Goal: Task Accomplishment & Management: Manage account settings

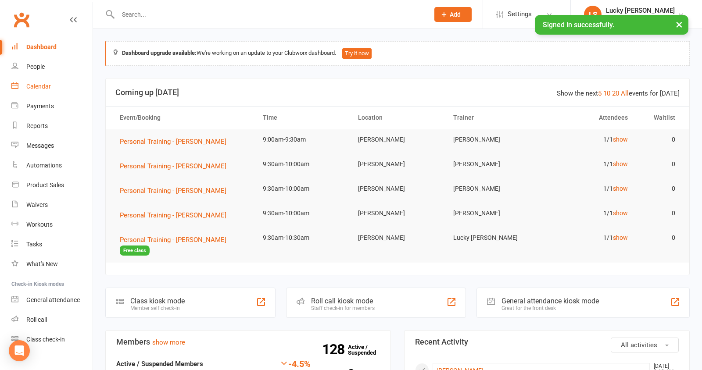
click at [43, 90] on div "Calendar" at bounding box center [38, 86] width 25 height 7
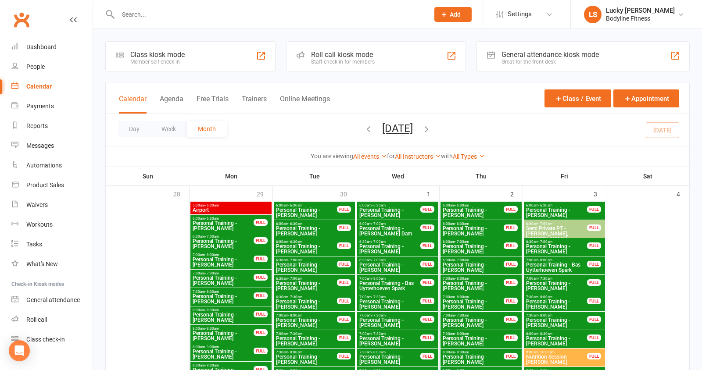
click at [163, 129] on button "Week" at bounding box center [169, 129] width 36 height 16
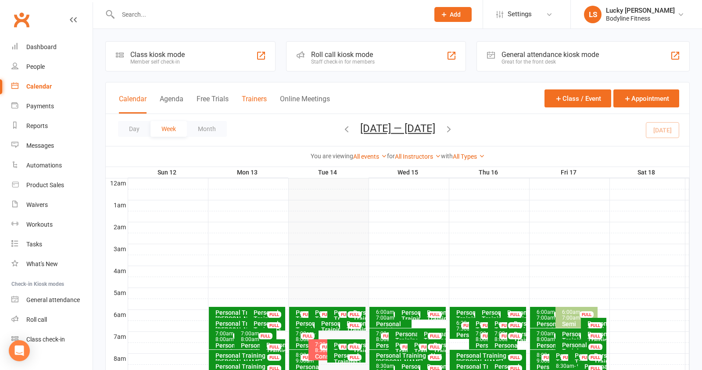
click at [256, 99] on button "Trainers" at bounding box center [254, 104] width 25 height 19
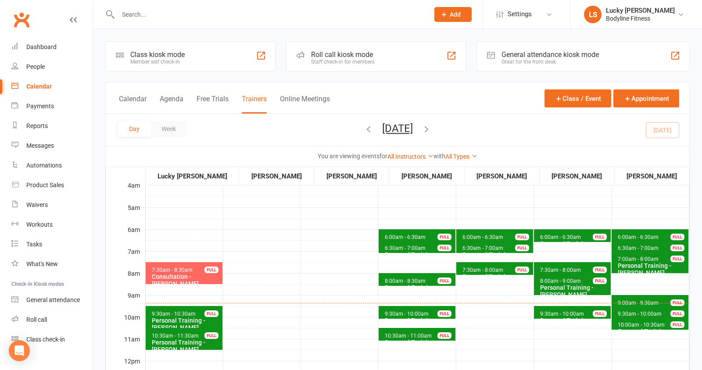
click at [198, 272] on span "7:30am - 8:30am Consultation - [PERSON_NAME] FULL" at bounding box center [184, 273] width 77 height 22
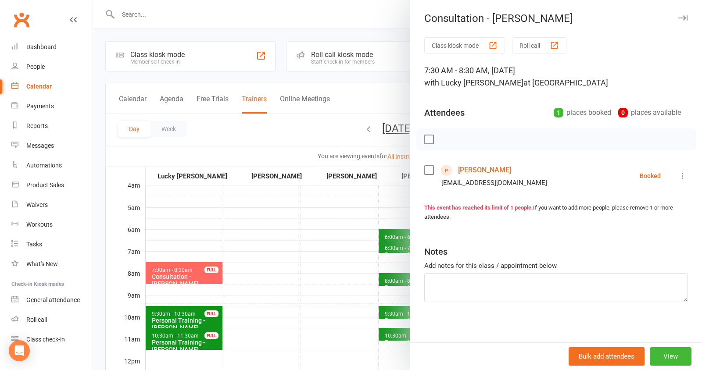
click at [686, 177] on icon at bounding box center [682, 176] width 9 height 9
click at [634, 228] on link "Check in" at bounding box center [644, 228] width 87 height 18
click at [327, 227] on div at bounding box center [397, 185] width 609 height 370
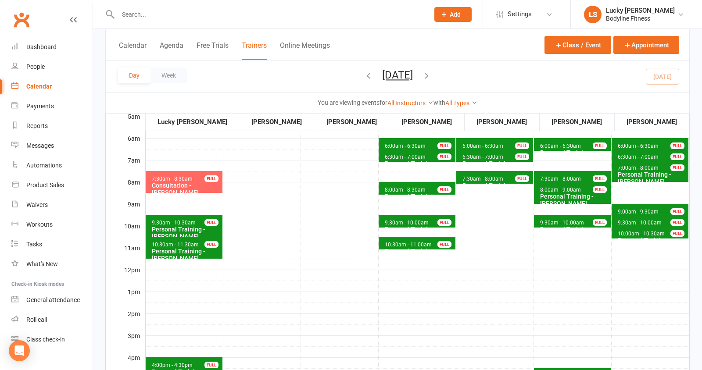
scroll to position [94, 0]
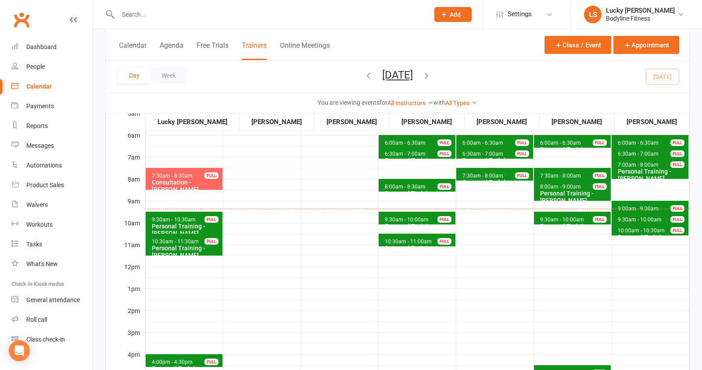
click at [620, 228] on span "10:00am - 10:30am" at bounding box center [641, 231] width 48 height 6
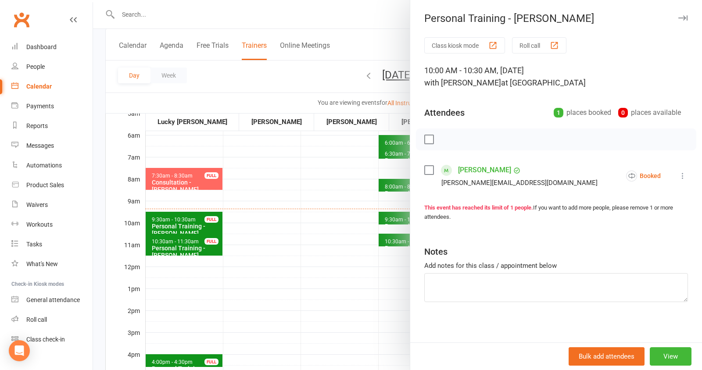
click at [270, 258] on div at bounding box center [397, 185] width 609 height 370
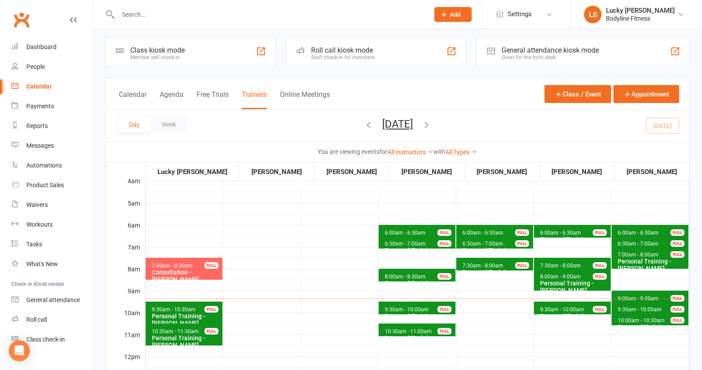
scroll to position [5, 0]
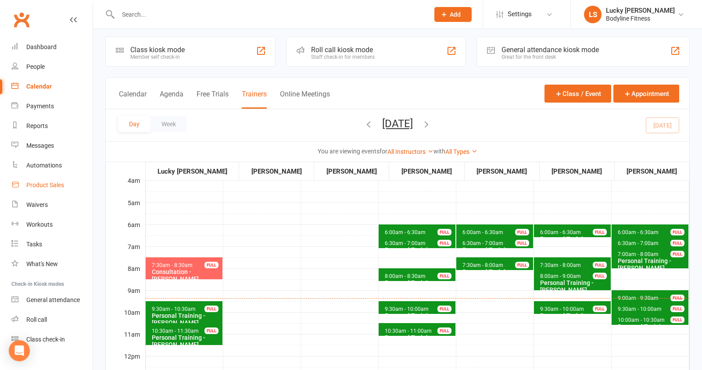
click at [47, 183] on div "Product Sales" at bounding box center [45, 185] width 38 height 7
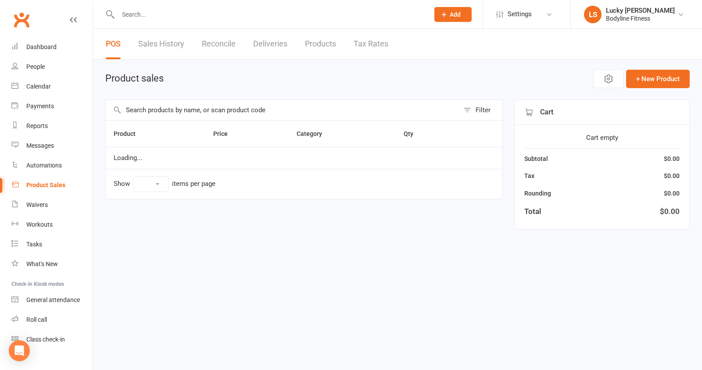
select select "100"
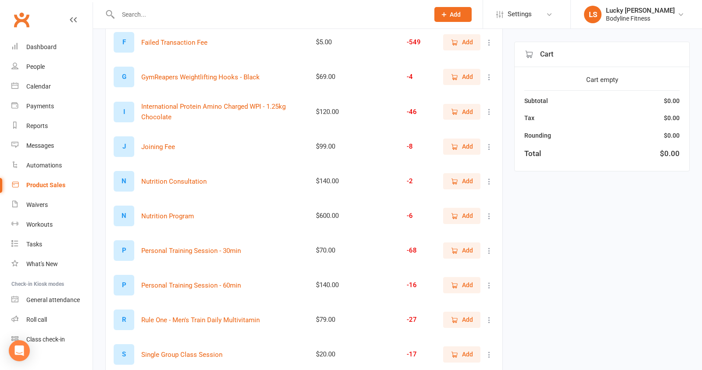
scroll to position [335, 0]
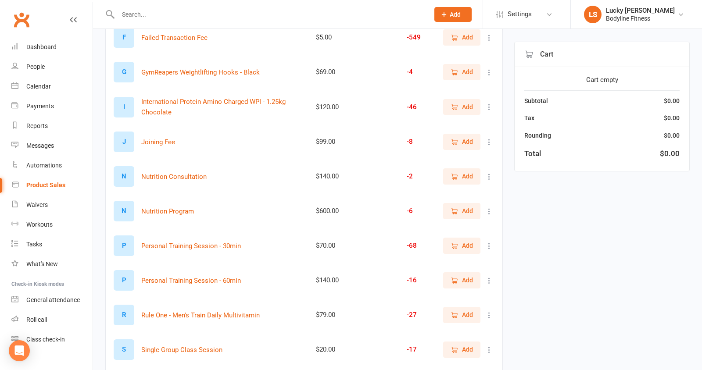
click at [461, 243] on span "Add" at bounding box center [462, 246] width 22 height 10
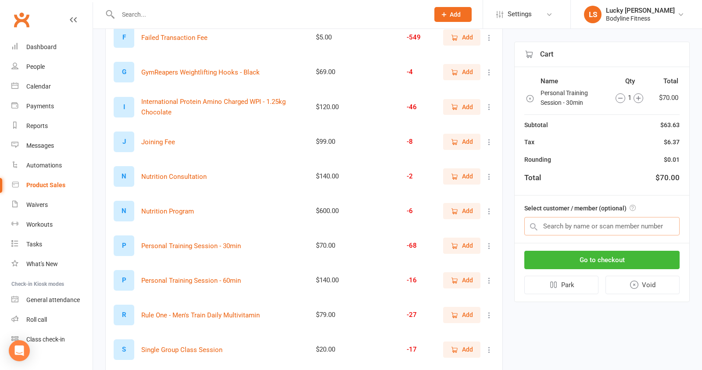
click at [582, 224] on input "text" at bounding box center [601, 226] width 155 height 18
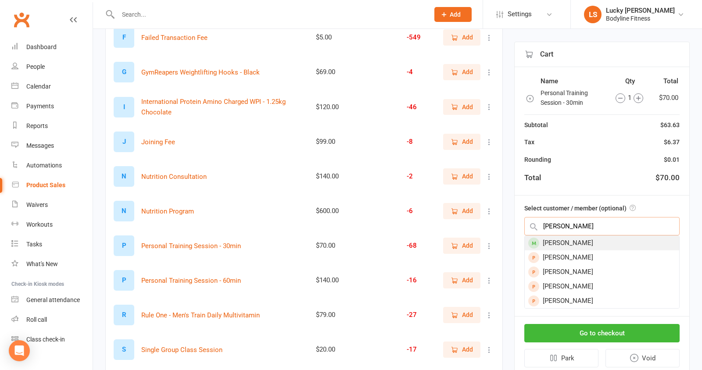
type input "[PERSON_NAME]"
click at [582, 242] on div "[PERSON_NAME]" at bounding box center [602, 243] width 154 height 14
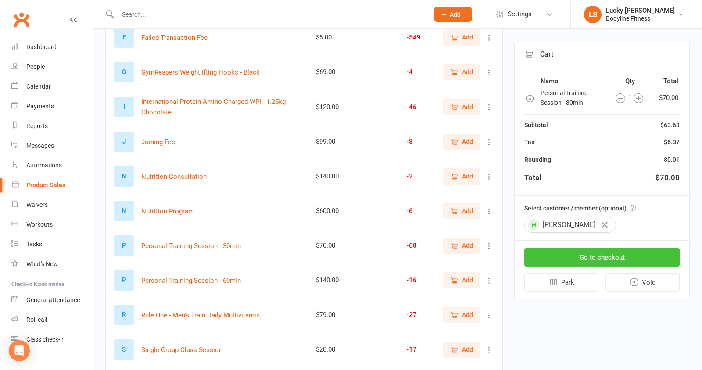
click at [600, 254] on button "Go to checkout" at bounding box center [601, 257] width 155 height 18
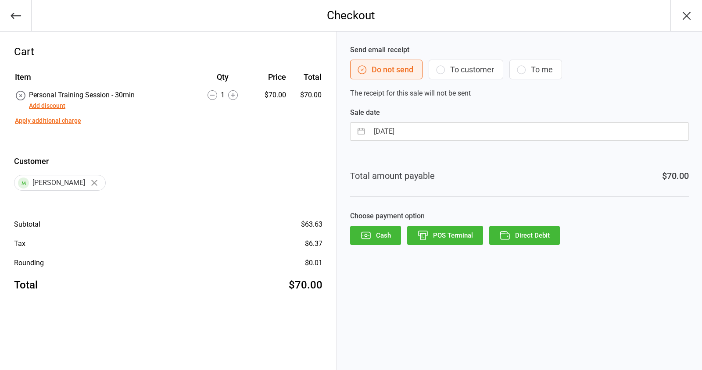
click at [463, 72] on button "To customer" at bounding box center [466, 70] width 75 height 20
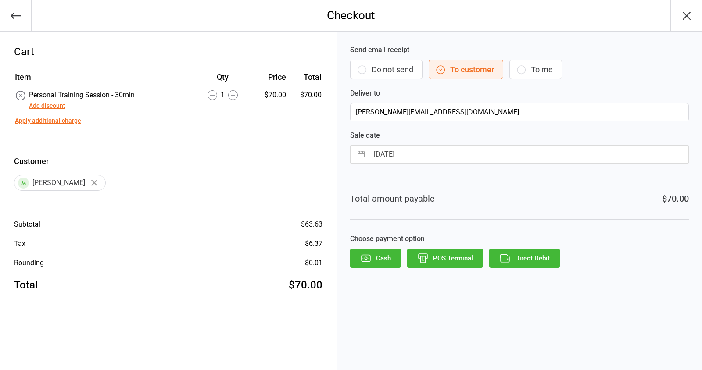
click at [532, 257] on button "Direct Debit" at bounding box center [524, 258] width 71 height 19
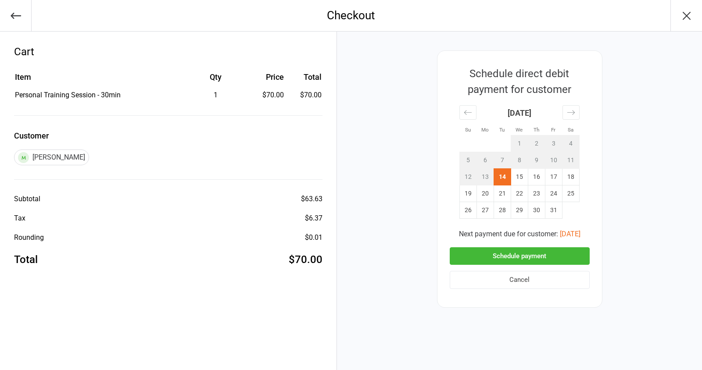
click at [530, 253] on button "Schedule payment" at bounding box center [520, 256] width 140 height 18
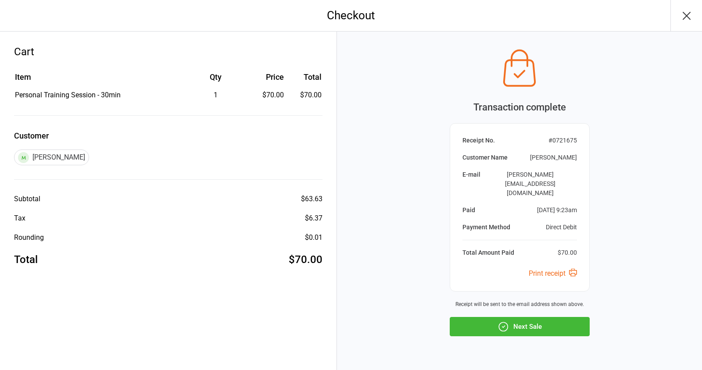
click at [524, 317] on button "Next Sale" at bounding box center [520, 326] width 140 height 19
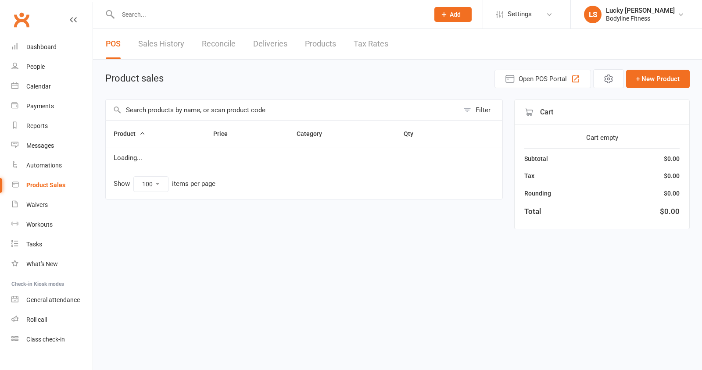
select select "100"
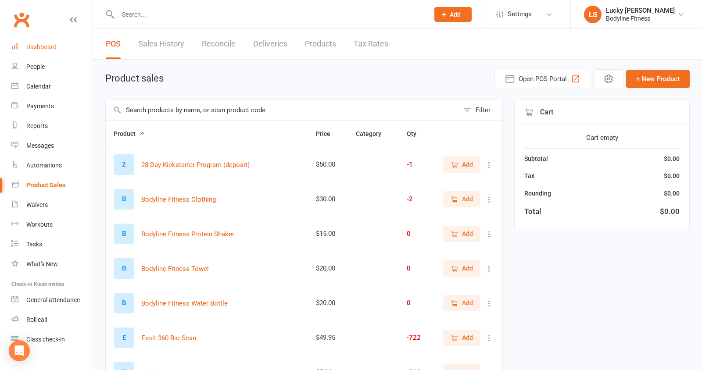
click at [46, 43] on div "Dashboard" at bounding box center [41, 46] width 30 height 7
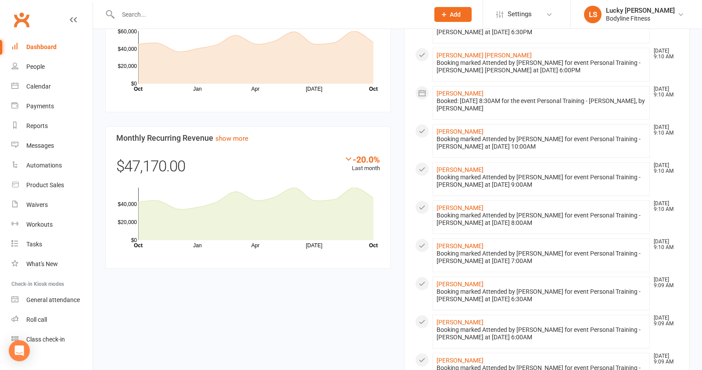
scroll to position [826, 0]
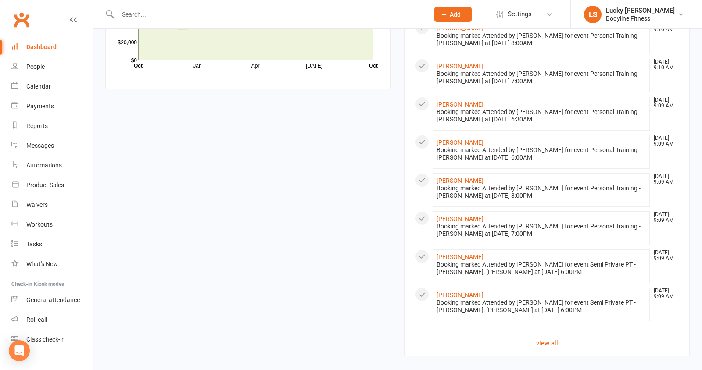
click at [323, 370] on link "Click here" at bounding box center [315, 374] width 29 height 8
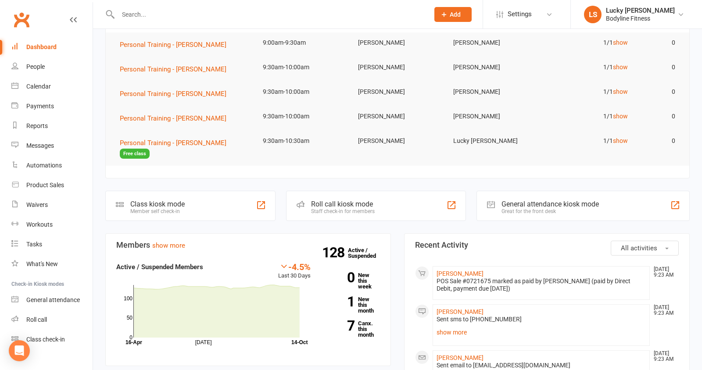
scroll to position [106, 0]
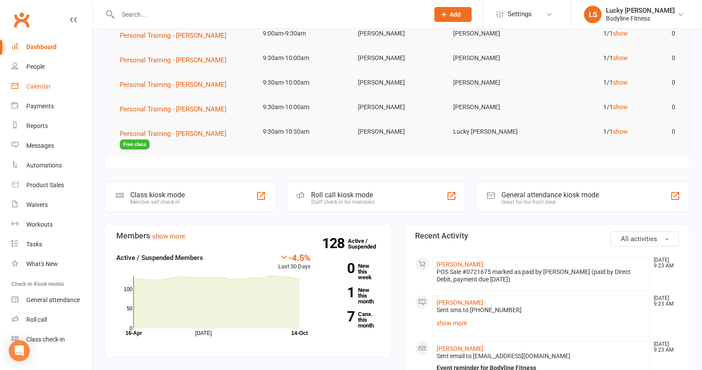
click at [44, 88] on div "Calendar" at bounding box center [38, 86] width 25 height 7
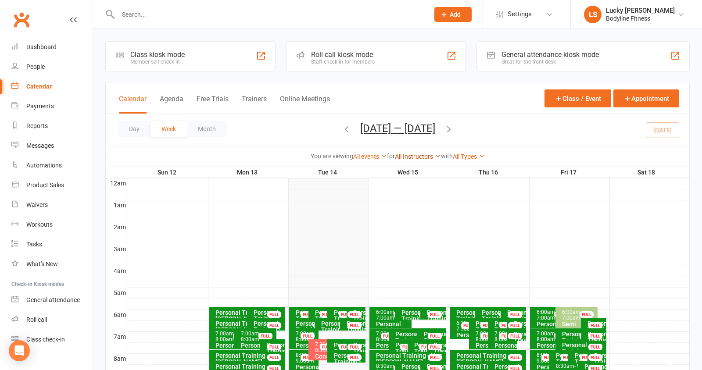
click at [411, 154] on link "All Instructors" at bounding box center [418, 156] width 46 height 7
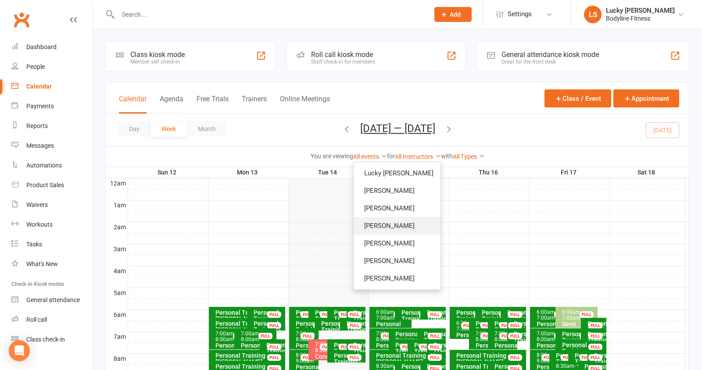
click at [389, 224] on link "[PERSON_NAME]" at bounding box center [397, 226] width 87 height 18
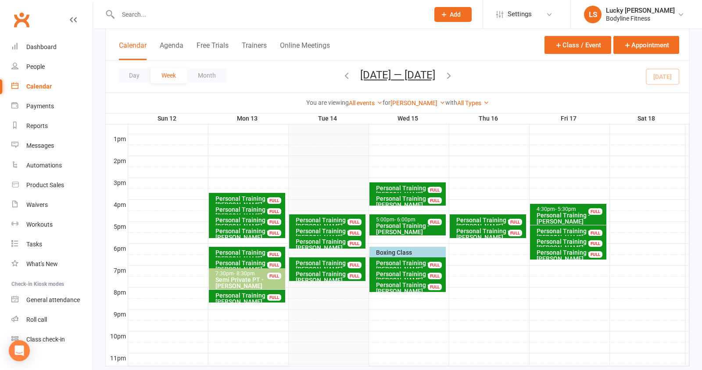
scroll to position [343, 0]
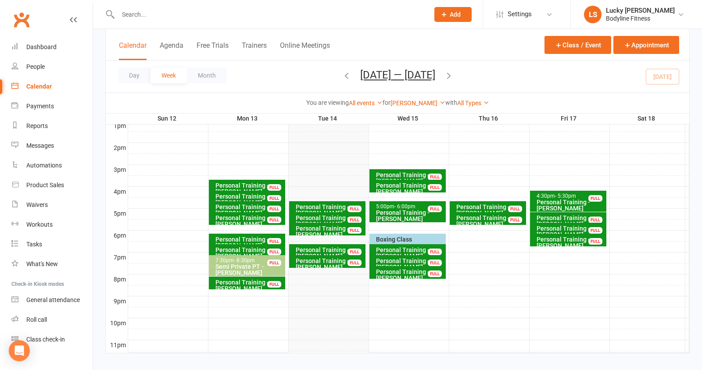
click at [302, 229] on div "Personal Training - [PERSON_NAME]" at bounding box center [329, 232] width 68 height 12
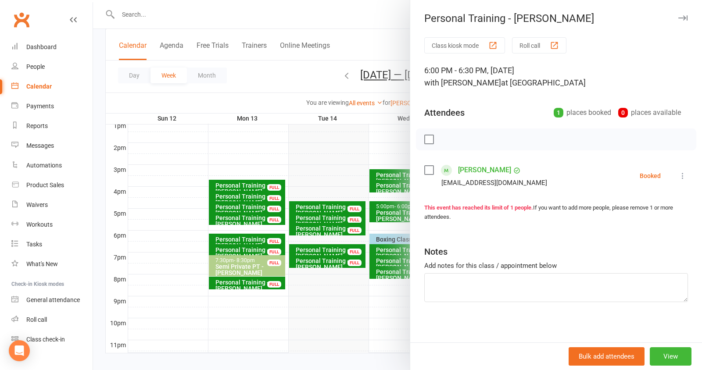
click at [321, 293] on div at bounding box center [397, 185] width 609 height 370
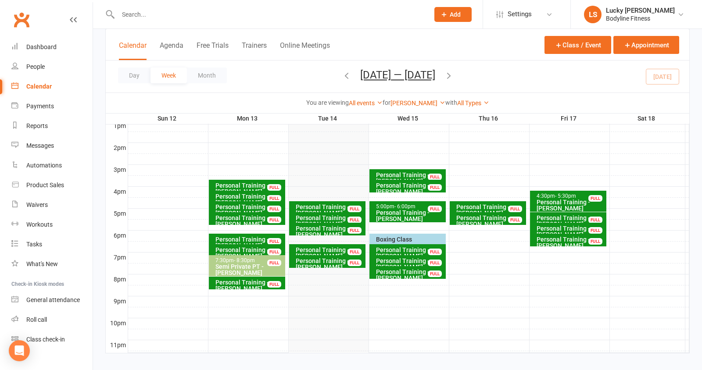
click at [322, 205] on div "Personal Training - [PERSON_NAME]" at bounding box center [329, 210] width 68 height 12
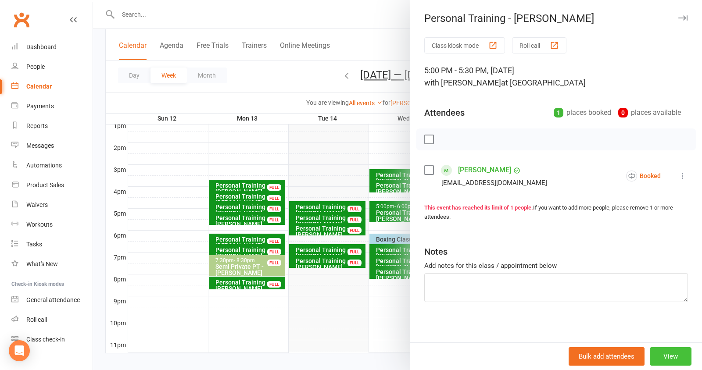
click at [670, 357] on button "View" at bounding box center [671, 357] width 42 height 18
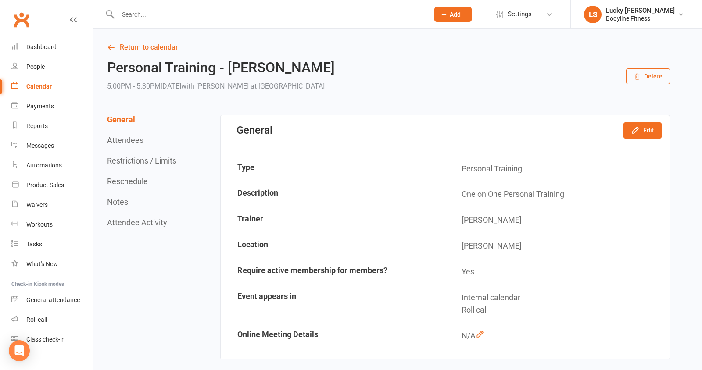
click at [122, 181] on button "Reschedule" at bounding box center [127, 181] width 41 height 9
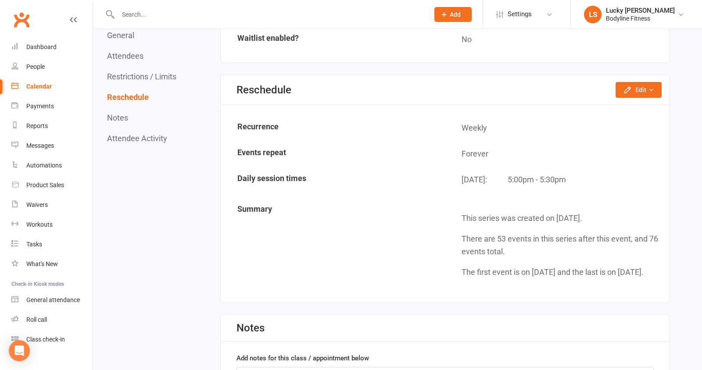
scroll to position [650, 0]
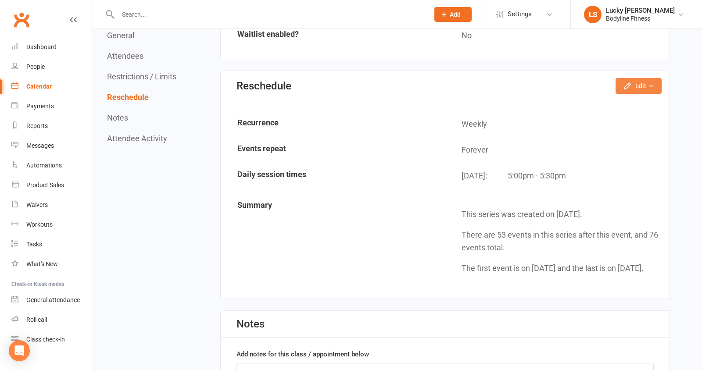
click at [632, 86] on button "Edit" at bounding box center [639, 86] width 46 height 16
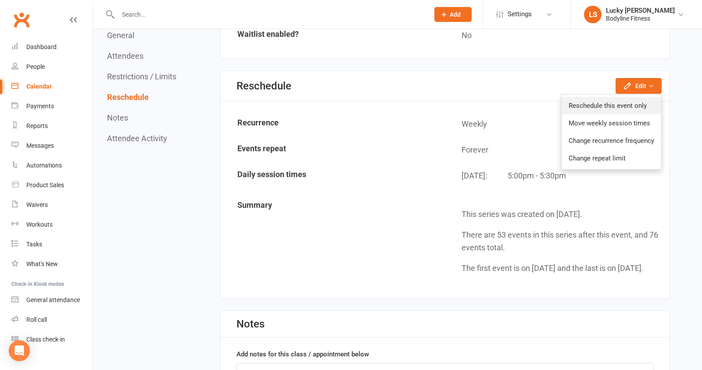
click at [616, 99] on link "Reschedule this event only" at bounding box center [612, 106] width 100 height 18
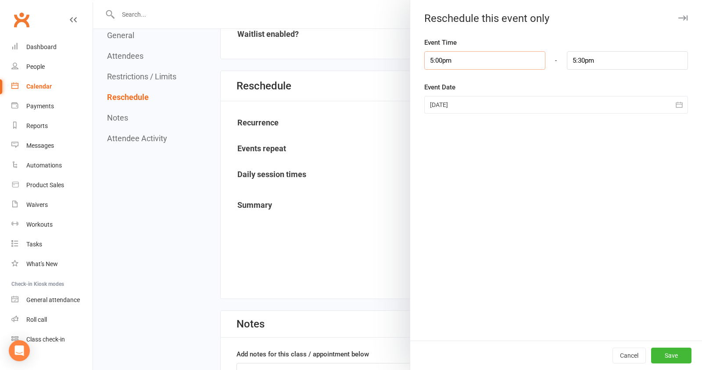
click at [447, 63] on input "5:00pm" at bounding box center [484, 60] width 121 height 18
click at [442, 113] on li "6:30pm" at bounding box center [446, 113] width 42 height 13
type input "6:30pm"
type input "7:00pm"
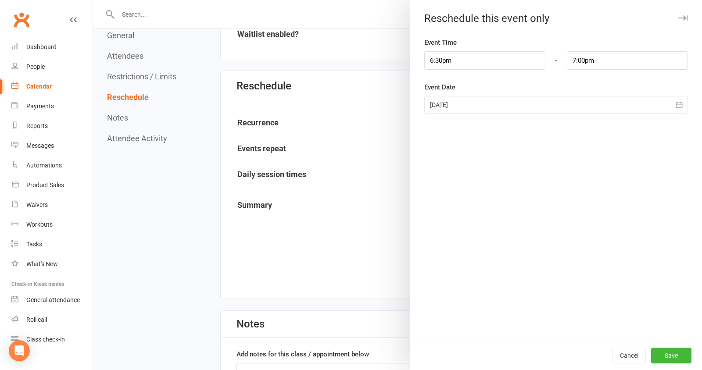
click at [442, 113] on div "Event Time 6:30pm 12:00am 12:15am 12:30am 12:45am 1:00am 1:15am 1:30am 1:45am 2…" at bounding box center [556, 189] width 292 height 304
click at [670, 349] on button "Save" at bounding box center [671, 356] width 40 height 16
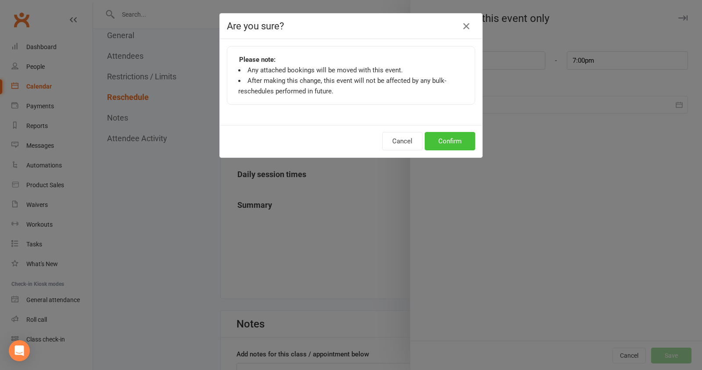
click at [458, 139] on button "Confirm" at bounding box center [450, 141] width 50 height 18
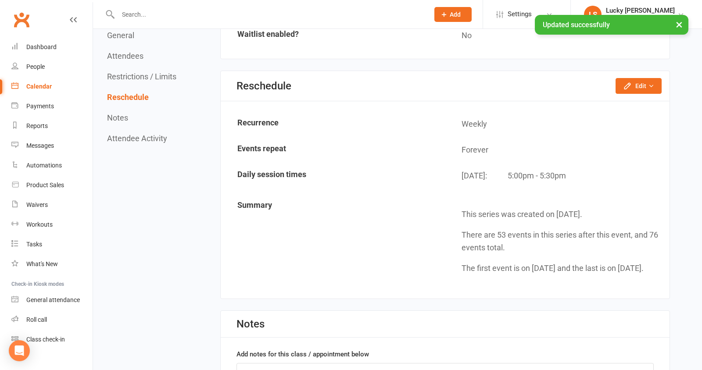
scroll to position [0, 0]
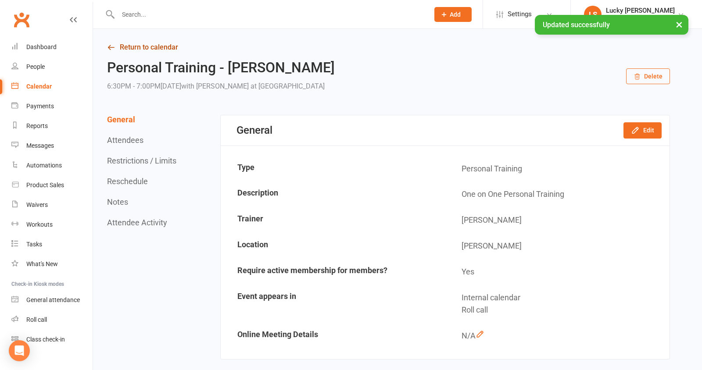
click at [169, 45] on link "Return to calendar" at bounding box center [388, 47] width 563 height 12
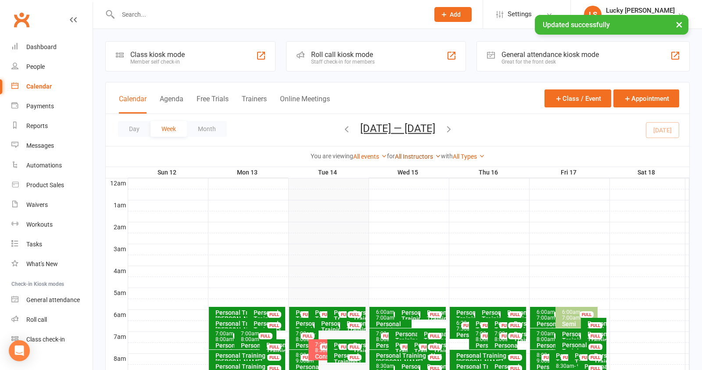
click at [420, 155] on link "All Instructors" at bounding box center [418, 156] width 46 height 7
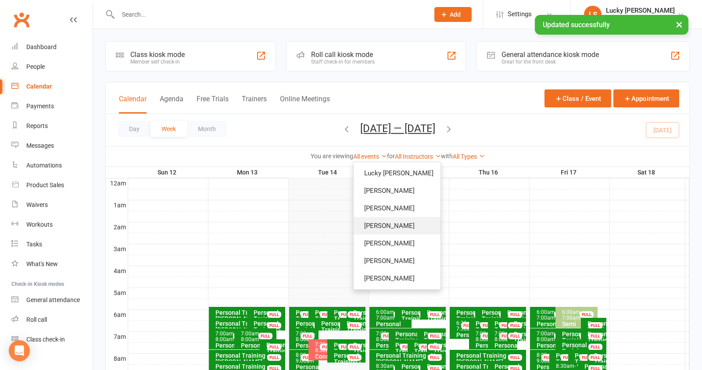
click at [401, 224] on link "[PERSON_NAME]" at bounding box center [397, 226] width 87 height 18
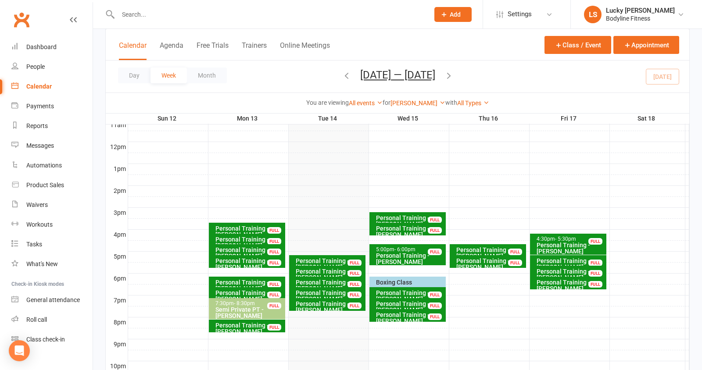
scroll to position [300, 0]
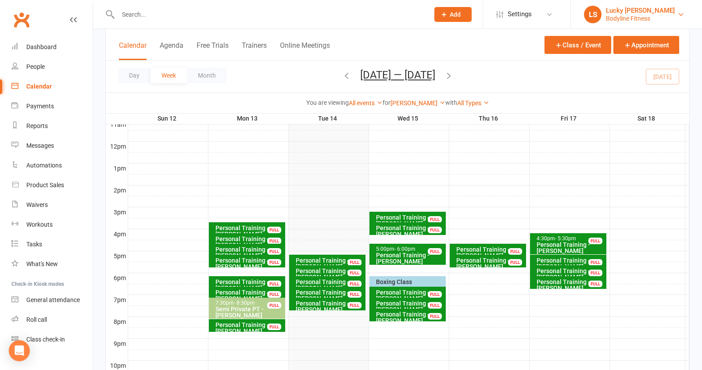
click at [612, 17] on div "Bodyline Fitness" at bounding box center [640, 18] width 69 height 8
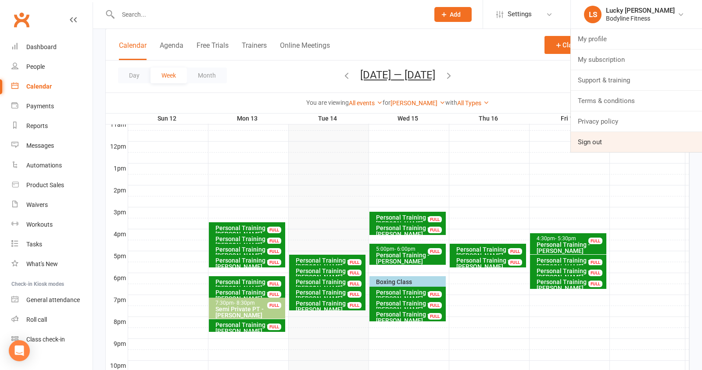
click at [583, 140] on link "Sign out" at bounding box center [636, 142] width 131 height 20
